Goal: Find specific page/section: Find specific page/section

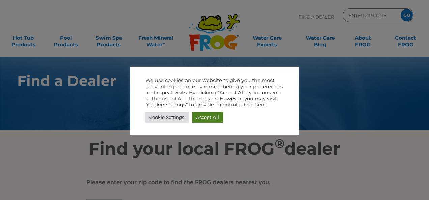
click at [207, 122] on link "Accept All" at bounding box center [207, 117] width 31 height 10
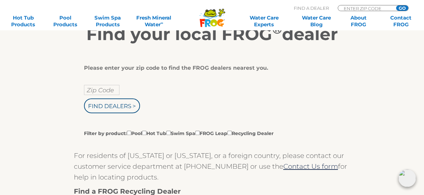
scroll to position [116, 0]
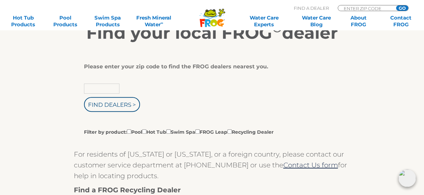
click at [98, 85] on input "text" at bounding box center [101, 89] width 35 height 10
type input "29070"
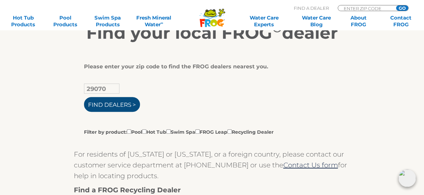
click at [109, 105] on input "Find Dealers >" at bounding box center [112, 104] width 56 height 15
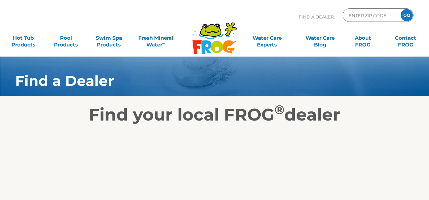
click at [109, 103] on div "Find your local FROG ® dealer" at bounding box center [214, 111] width 419 height 29
